Goal: Navigation & Orientation: Find specific page/section

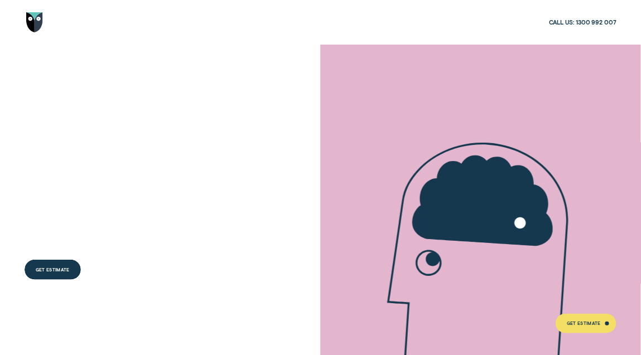
click at [33, 20] on img "Go to home page" at bounding box center [34, 22] width 17 height 20
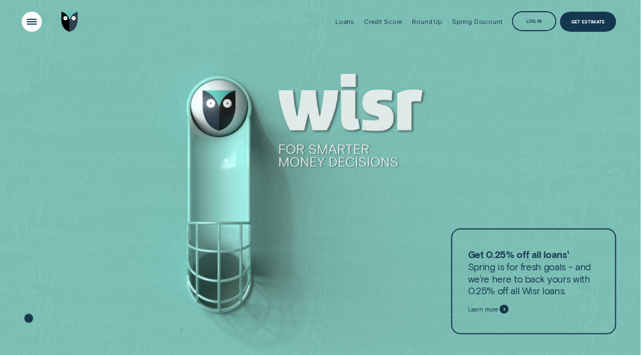
click at [31, 22] on div "Open Menu" at bounding box center [32, 22] width 28 height 28
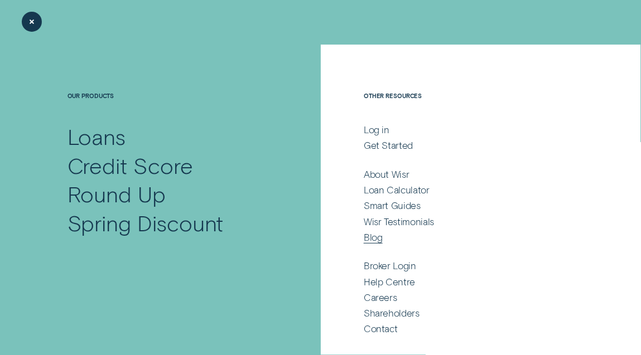
click at [380, 240] on div "Blog" at bounding box center [373, 237] width 19 height 12
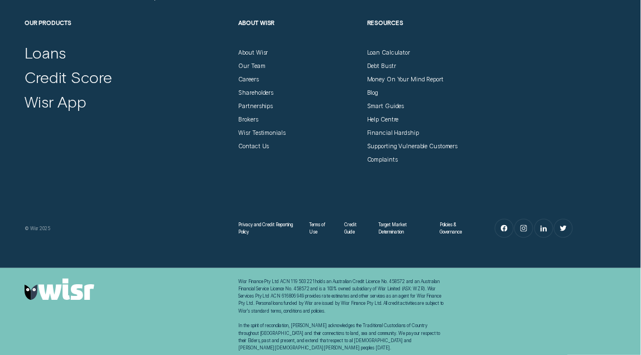
scroll to position [3473, 0]
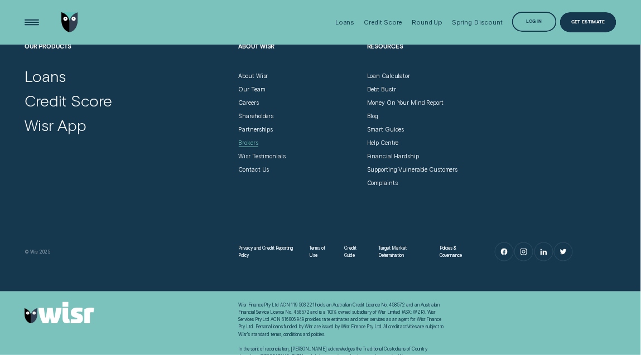
click at [244, 145] on div "Brokers" at bounding box center [249, 142] width 20 height 7
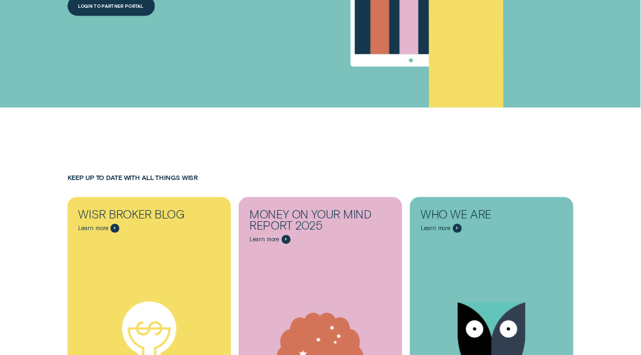
scroll to position [3558, 0]
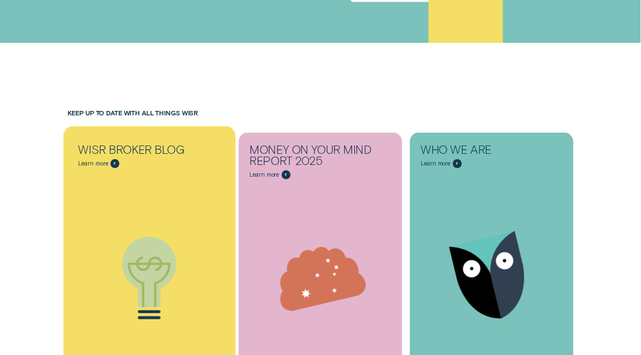
click at [190, 213] on icon "Wisr Broker Blog - Learn more" at bounding box center [149, 278] width 172 height 131
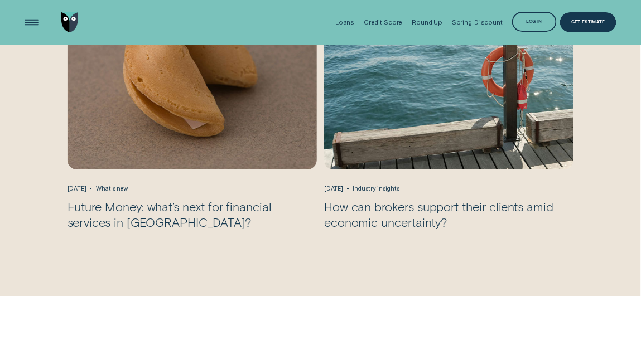
scroll to position [948, 0]
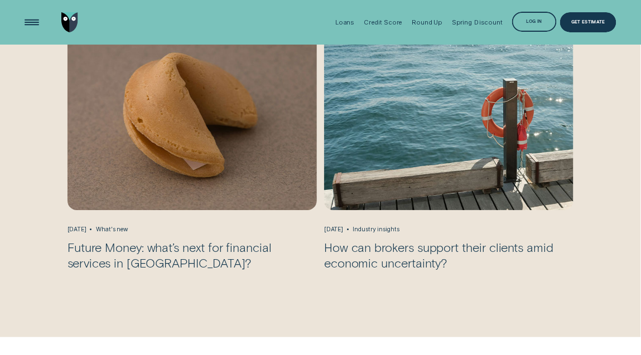
click at [189, 168] on img "Future Money: what’s next for financial services in Australia?, May 21 What's n…" at bounding box center [192, 109] width 262 height 214
